Goal: Use online tool/utility: Use online tool/utility

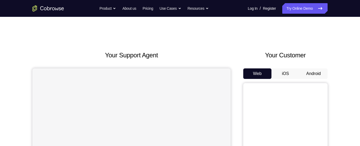
click at [314, 69] on button "Android" at bounding box center [314, 74] width 28 height 11
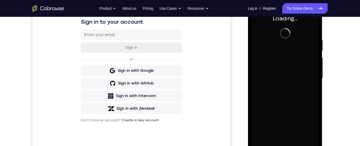
scroll to position [102, 0]
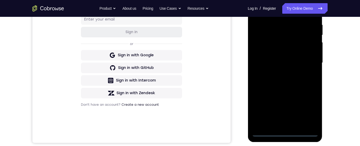
click at [285, 132] on div at bounding box center [285, 63] width 66 height 148
click at [309, 108] on div at bounding box center [285, 63] width 66 height 148
click at [284, 13] on div at bounding box center [285, 63] width 66 height 148
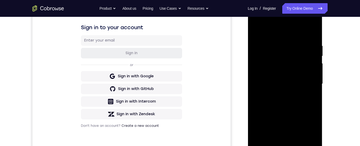
click at [307, 83] on div at bounding box center [285, 84] width 66 height 148
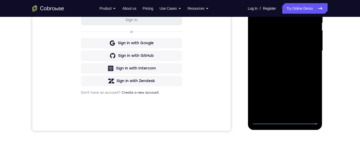
click at [279, 112] on div at bounding box center [285, 51] width 66 height 148
click at [290, 44] on div at bounding box center [285, 51] width 66 height 148
click at [283, 39] on div at bounding box center [285, 51] width 66 height 148
click at [285, 50] on div at bounding box center [285, 51] width 66 height 148
click at [288, 68] on div at bounding box center [285, 51] width 66 height 148
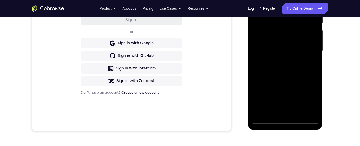
scroll to position [93, 0]
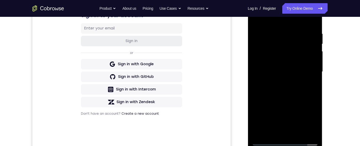
click at [293, 92] on div at bounding box center [285, 72] width 66 height 148
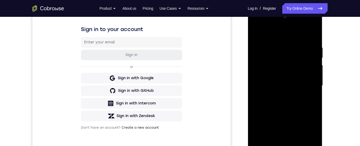
click at [315, 31] on div at bounding box center [285, 86] width 66 height 148
click at [269, 45] on div at bounding box center [285, 86] width 66 height 148
click at [257, 33] on div at bounding box center [285, 86] width 66 height 148
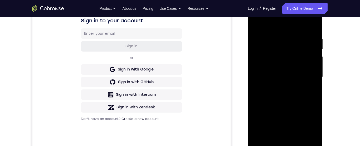
scroll to position [86, 0]
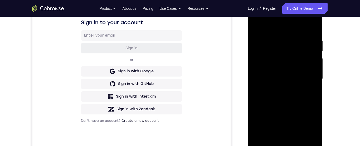
click at [281, 39] on div at bounding box center [285, 79] width 66 height 148
click at [312, 111] on div at bounding box center [285, 79] width 66 height 148
click at [312, 30] on div at bounding box center [285, 79] width 66 height 148
click at [317, 25] on div at bounding box center [285, 79] width 66 height 148
click at [269, 40] on div at bounding box center [285, 79] width 66 height 148
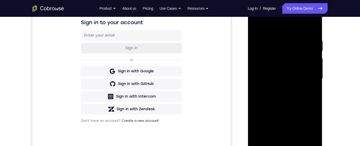
click at [286, 80] on div at bounding box center [285, 79] width 66 height 148
click at [256, 27] on div at bounding box center [285, 79] width 66 height 148
click at [265, 110] on div at bounding box center [285, 79] width 66 height 148
click at [256, 23] on div at bounding box center [285, 79] width 66 height 148
click at [282, 64] on div at bounding box center [285, 79] width 66 height 148
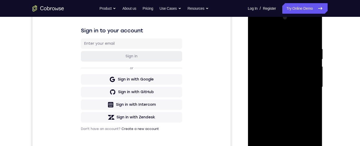
scroll to position [73, 0]
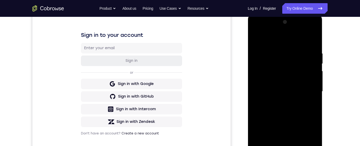
click at [314, 54] on div at bounding box center [285, 92] width 66 height 148
click at [304, 55] on div at bounding box center [285, 92] width 66 height 148
click at [317, 44] on div at bounding box center [285, 92] width 66 height 148
click at [315, 51] on div at bounding box center [285, 92] width 66 height 148
click at [317, 44] on div at bounding box center [285, 92] width 66 height 148
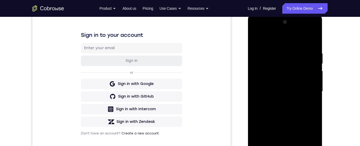
click at [314, 33] on div at bounding box center [285, 92] width 66 height 148
click at [315, 22] on div at bounding box center [285, 92] width 66 height 148
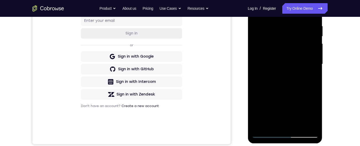
click at [309, 67] on div at bounding box center [285, 65] width 66 height 148
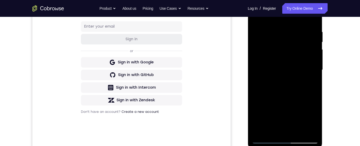
scroll to position [104, 0]
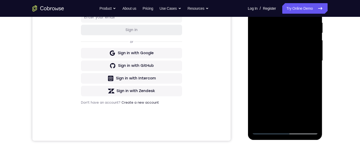
click at [261, 126] on div at bounding box center [285, 61] width 66 height 148
click at [311, 125] on div at bounding box center [285, 61] width 66 height 148
click at [296, 125] on div at bounding box center [285, 61] width 66 height 148
click at [300, 80] on div at bounding box center [285, 61] width 66 height 148
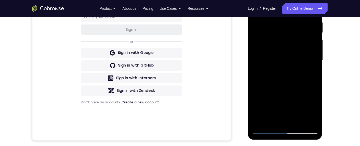
click at [311, 68] on div at bounding box center [285, 61] width 66 height 148
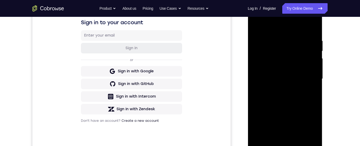
scroll to position [84, 0]
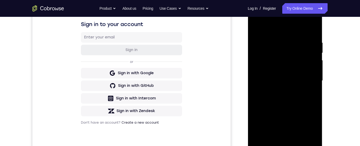
click at [317, 54] on div at bounding box center [285, 81] width 66 height 148
click at [317, 53] on div at bounding box center [285, 81] width 66 height 148
click at [316, 54] on div at bounding box center [285, 81] width 66 height 148
click at [317, 53] on div at bounding box center [285, 81] width 66 height 148
click at [259, 26] on div at bounding box center [285, 81] width 66 height 148
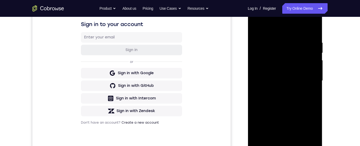
click at [255, 28] on div at bounding box center [285, 81] width 66 height 148
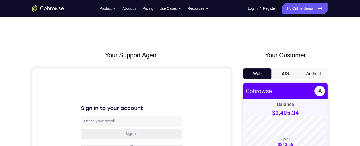
click at [317, 76] on button "Android" at bounding box center [314, 74] width 28 height 11
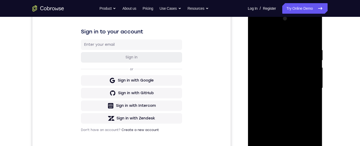
scroll to position [101, 0]
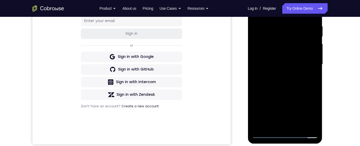
click at [285, 134] on div at bounding box center [285, 65] width 66 height 148
click at [285, 136] on div at bounding box center [285, 65] width 66 height 148
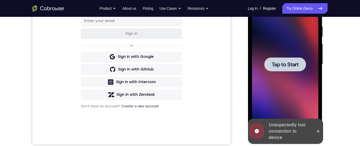
scroll to position [117, 0]
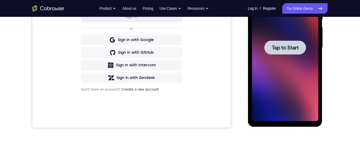
click at [295, 50] on span "Tap to Start" at bounding box center [285, 47] width 27 height 5
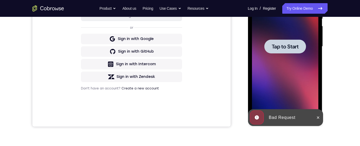
click at [284, 49] on span "Tap to Start" at bounding box center [285, 46] width 27 height 5
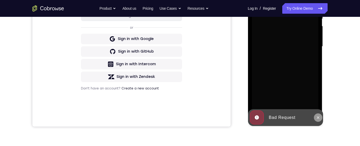
click at [316, 116] on button at bounding box center [318, 118] width 8 height 8
